Goal: Find specific page/section: Find specific page/section

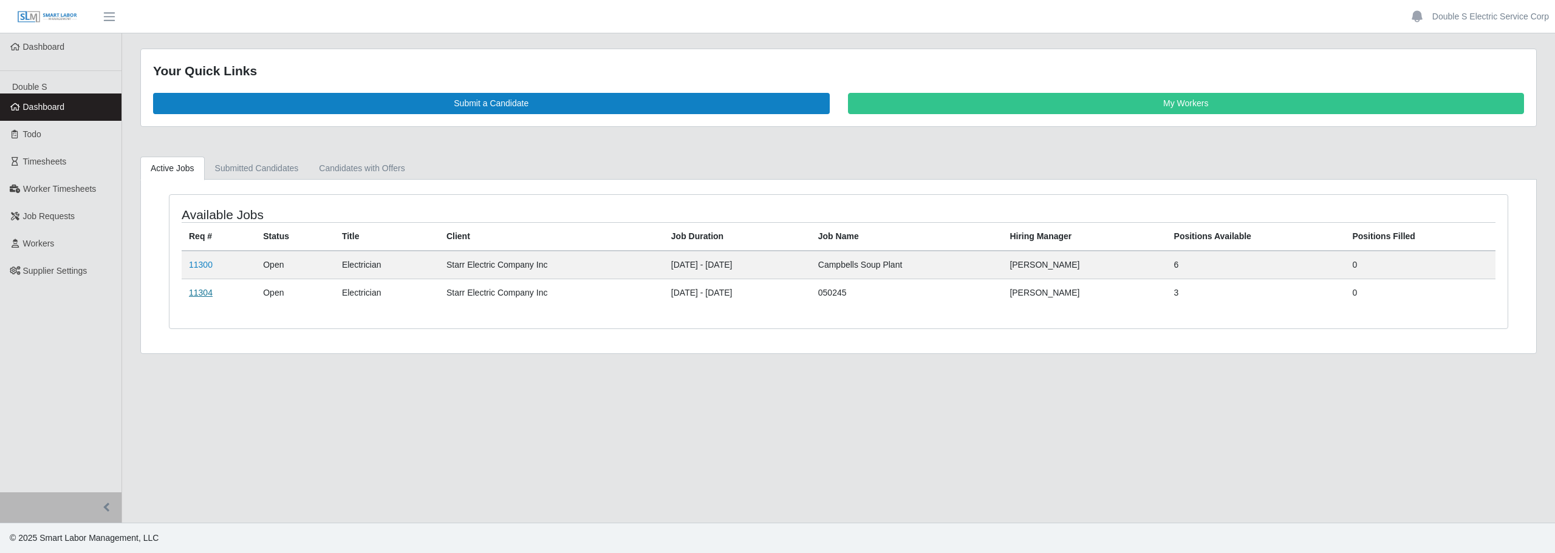
click at [193, 293] on link "11304" at bounding box center [201, 293] width 24 height 10
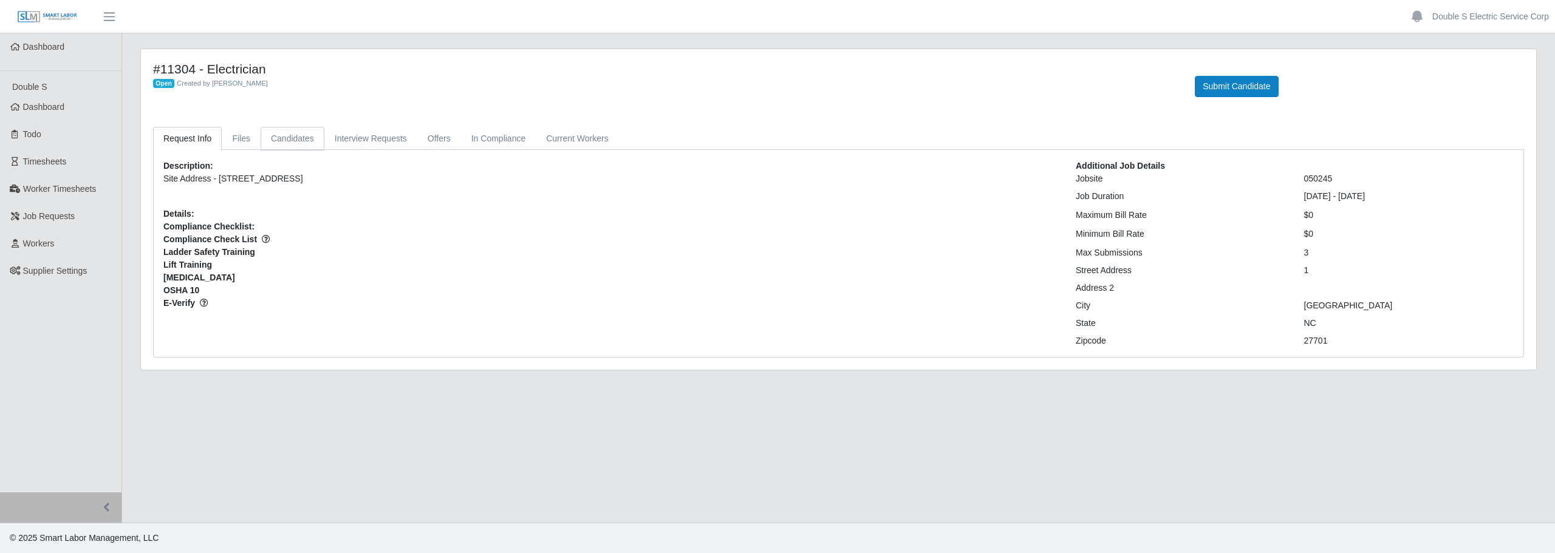
click at [282, 138] on link "Candidates" at bounding box center [293, 139] width 64 height 24
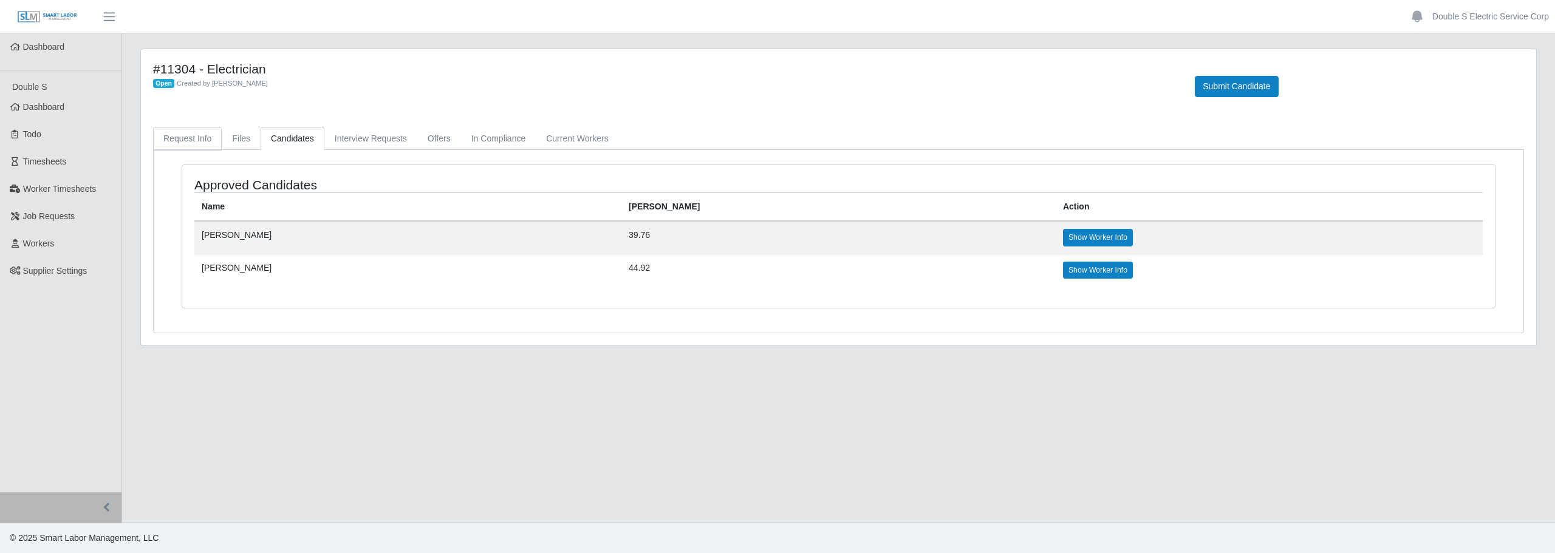
click at [208, 142] on link "Request Info" at bounding box center [187, 139] width 69 height 24
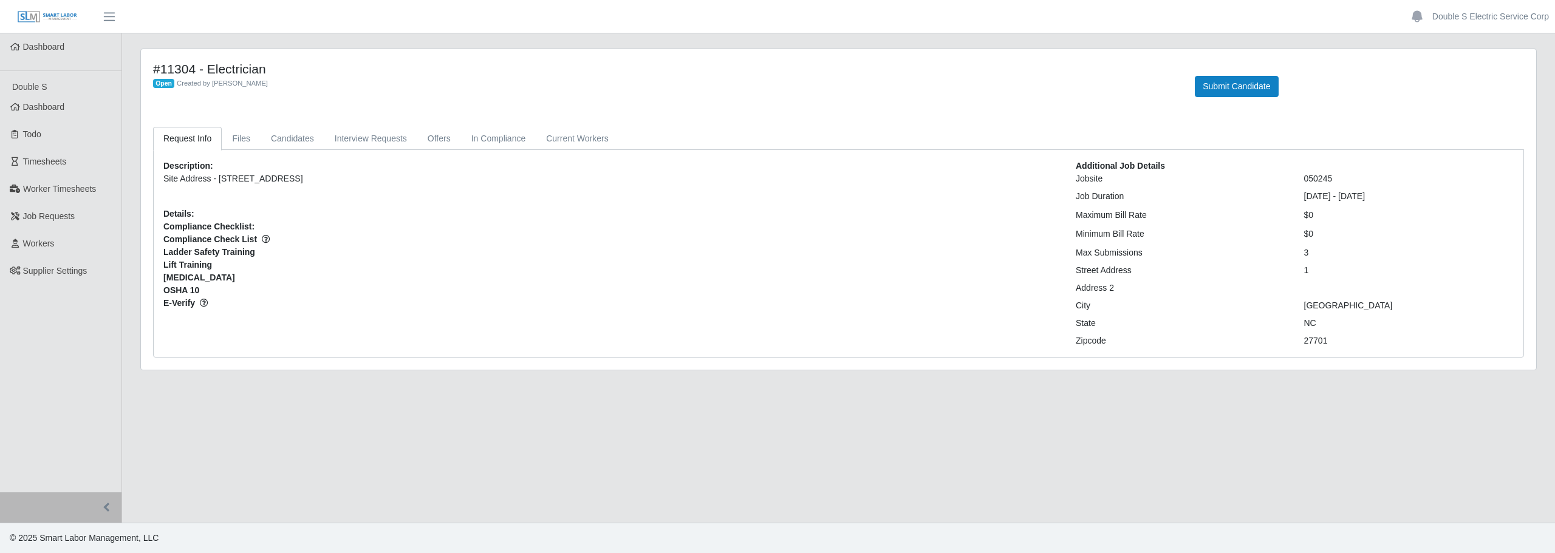
click at [1229, 326] on div "State" at bounding box center [1181, 323] width 228 height 13
